Goal: Find specific page/section: Find specific page/section

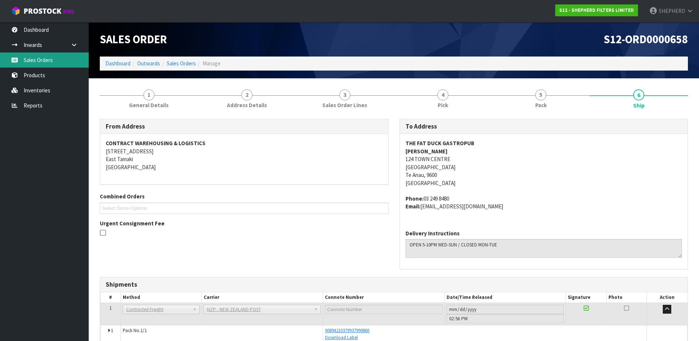
scroll to position [37, 0]
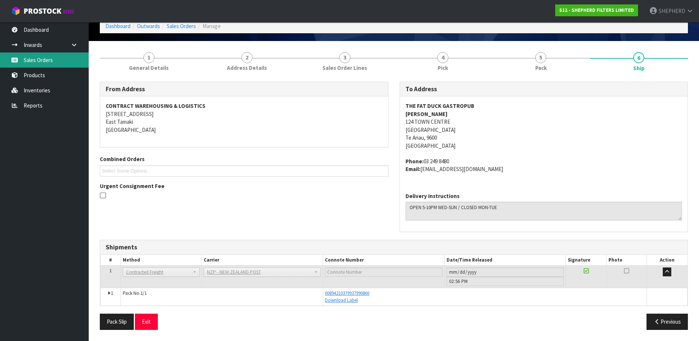
click at [72, 61] on link "Sales Orders" at bounding box center [44, 59] width 89 height 15
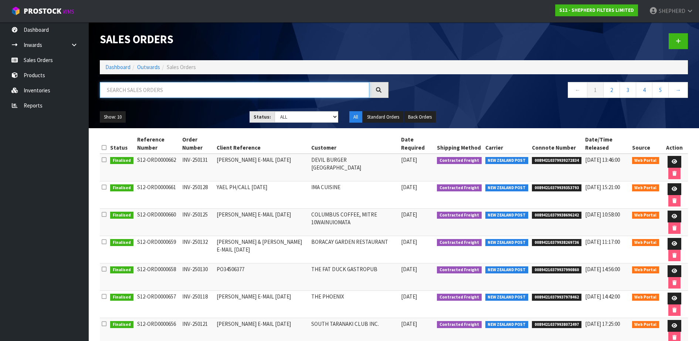
click at [181, 97] on input "text" at bounding box center [234, 90] width 269 height 16
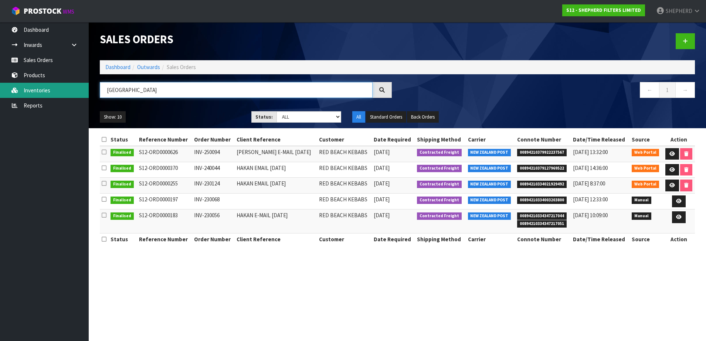
drag, startPoint x: 166, startPoint y: 93, endPoint x: 64, endPoint y: 90, distance: 102.0
click at [64, 90] on body "Toggle navigation ProStock WMS S12 - SHEPHERD FILTERS LIMITED SHEPHERD Logout D…" at bounding box center [353, 170] width 706 height 341
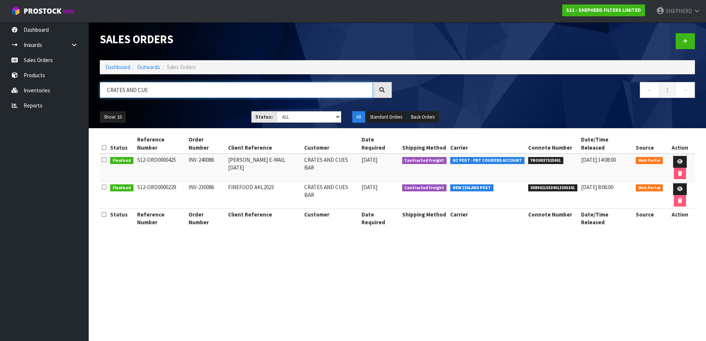
drag, startPoint x: 182, startPoint y: 95, endPoint x: 106, endPoint y: 78, distance: 77.9
click at [106, 78] on div "Sales Orders Dashboard Outwards Sales Orders CRATES AND CUE ← 1 → Show: 10 5 10…" at bounding box center [397, 75] width 606 height 106
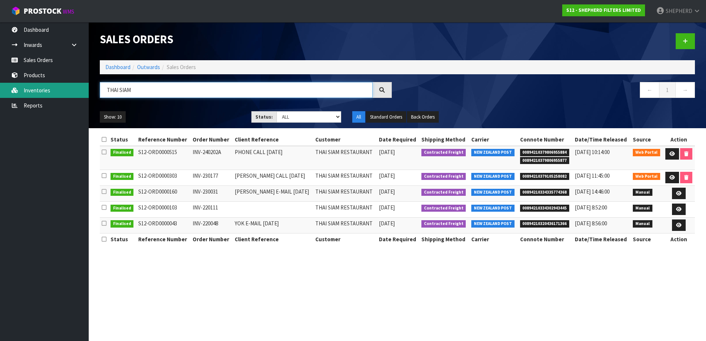
drag, startPoint x: 155, startPoint y: 89, endPoint x: 71, endPoint y: 87, distance: 83.9
click at [71, 87] on body "Toggle navigation ProStock WMS S12 - SHEPHERD FILTERS LIMITED SHEPHERD Logout D…" at bounding box center [353, 170] width 706 height 341
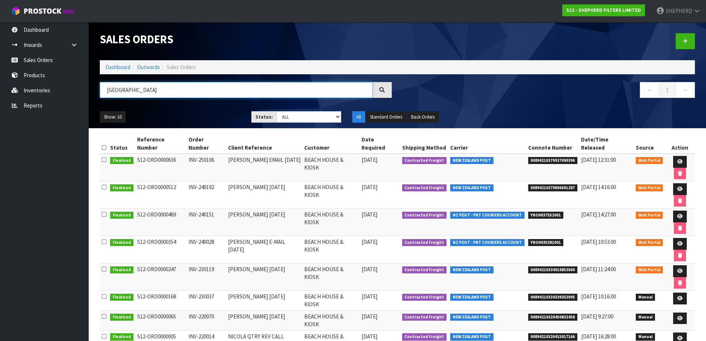
drag, startPoint x: 158, startPoint y: 91, endPoint x: 101, endPoint y: 86, distance: 57.5
click at [101, 86] on input "[GEOGRAPHIC_DATA]" at bounding box center [236, 90] width 273 height 16
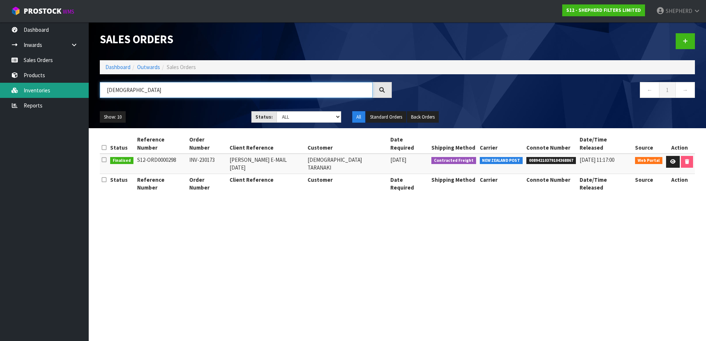
drag, startPoint x: 163, startPoint y: 91, endPoint x: 68, endPoint y: 90, distance: 95.0
click at [68, 91] on body "Toggle navigation ProStock WMS S12 - SHEPHERD FILTERS LIMITED SHEPHERD Logout D…" at bounding box center [353, 170] width 706 height 341
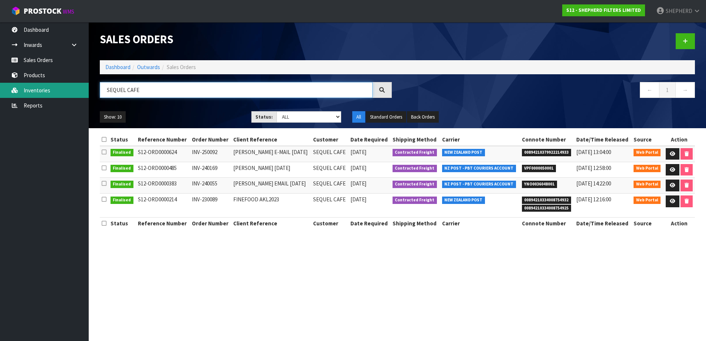
drag, startPoint x: 178, startPoint y: 93, endPoint x: 64, endPoint y: 84, distance: 113.8
click at [64, 84] on body "Toggle navigation ProStock WMS S12 - SHEPHERD FILTERS LIMITED SHEPHERD Logout D…" at bounding box center [353, 170] width 706 height 341
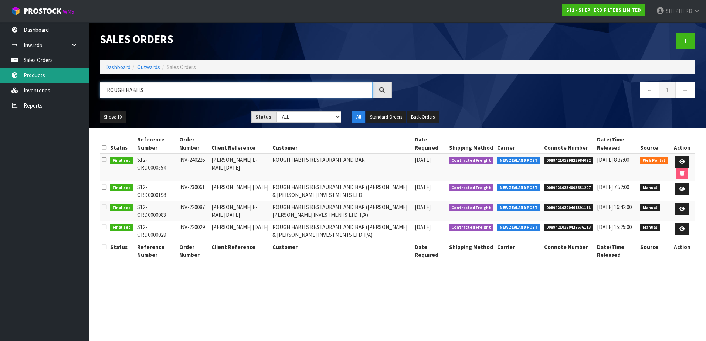
drag, startPoint x: 166, startPoint y: 95, endPoint x: 80, endPoint y: 78, distance: 87.8
click at [80, 78] on body "Toggle navigation ProStock WMS S12 - SHEPHERD FILTERS LIMITED SHEPHERD Logout D…" at bounding box center [353, 170] width 706 height 341
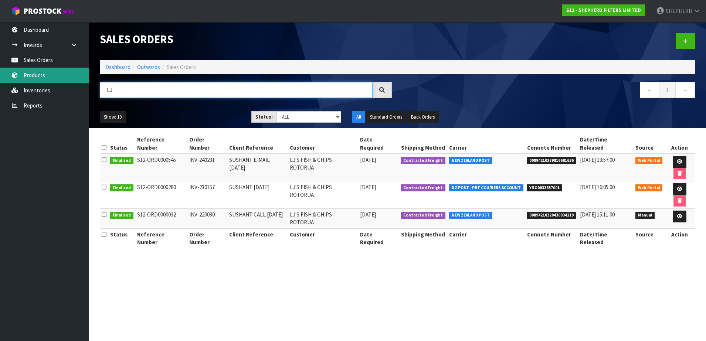
drag, startPoint x: 145, startPoint y: 95, endPoint x: 59, endPoint y: 74, distance: 88.1
click at [56, 76] on body "Toggle navigation ProStock WMS S12 - SHEPHERD FILTERS LIMITED SHEPHERD Logout D…" at bounding box center [353, 170] width 706 height 341
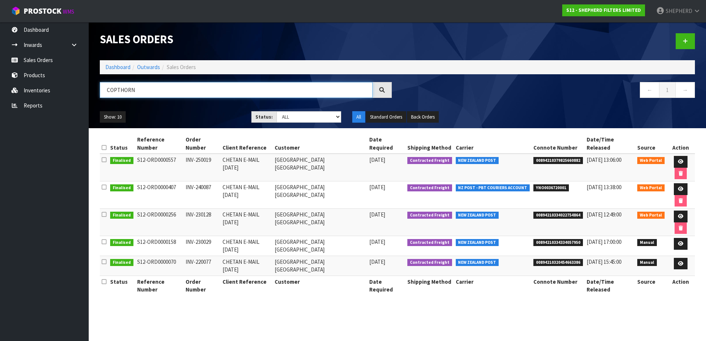
drag, startPoint x: 151, startPoint y: 93, endPoint x: 95, endPoint y: 95, distance: 56.2
click at [95, 95] on div "COPTHORN" at bounding box center [245, 92] width 303 height 21
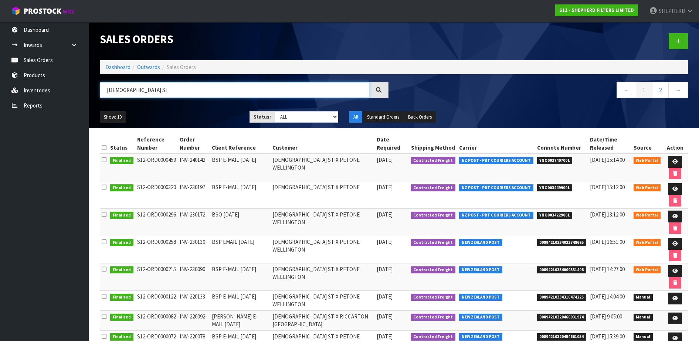
click at [179, 87] on input "[DEMOGRAPHIC_DATA] ST" at bounding box center [234, 90] width 269 height 16
drag, startPoint x: 155, startPoint y: 90, endPoint x: 77, endPoint y: 78, distance: 78.5
click at [85, 85] on body "Toggle navigation ProStock WMS S12 - SHEPHERD FILTERS LIMITED SHEPHERD Logout D…" at bounding box center [349, 170] width 699 height 341
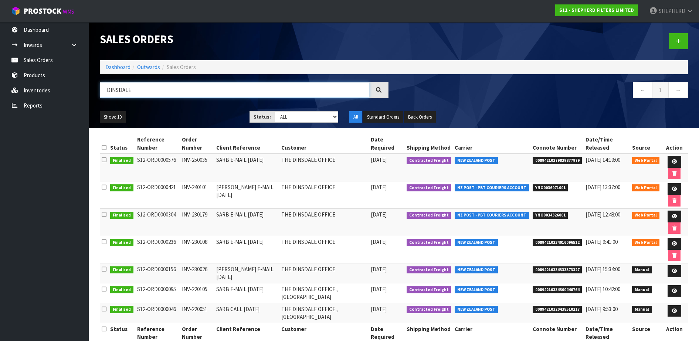
drag, startPoint x: 149, startPoint y: 92, endPoint x: 93, endPoint y: 88, distance: 55.6
click at [93, 88] on header "Sales Orders Dashboard Outwards Sales Orders [GEOGRAPHIC_DATA] ← 1 → Show: 10 5…" at bounding box center [394, 75] width 610 height 106
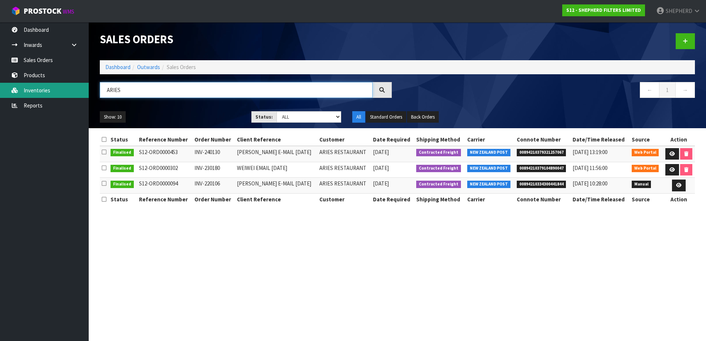
drag, startPoint x: 120, startPoint y: 89, endPoint x: 71, endPoint y: 88, distance: 49.9
click at [71, 88] on body "Toggle navigation ProStock WMS S12 - SHEPHERD FILTERS LIMITED SHEPHERD Logout D…" at bounding box center [353, 170] width 706 height 341
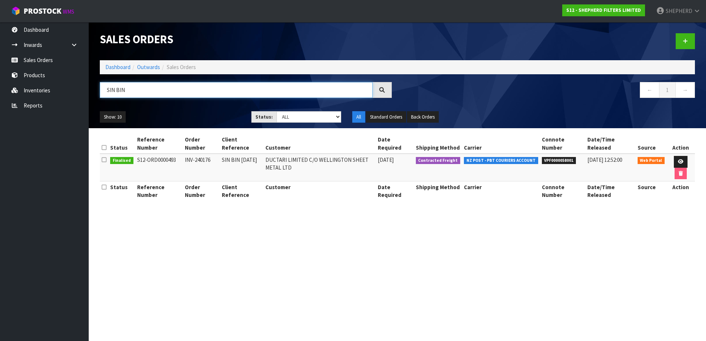
type input "SIN BIN"
